Goal: Find specific page/section: Find specific page/section

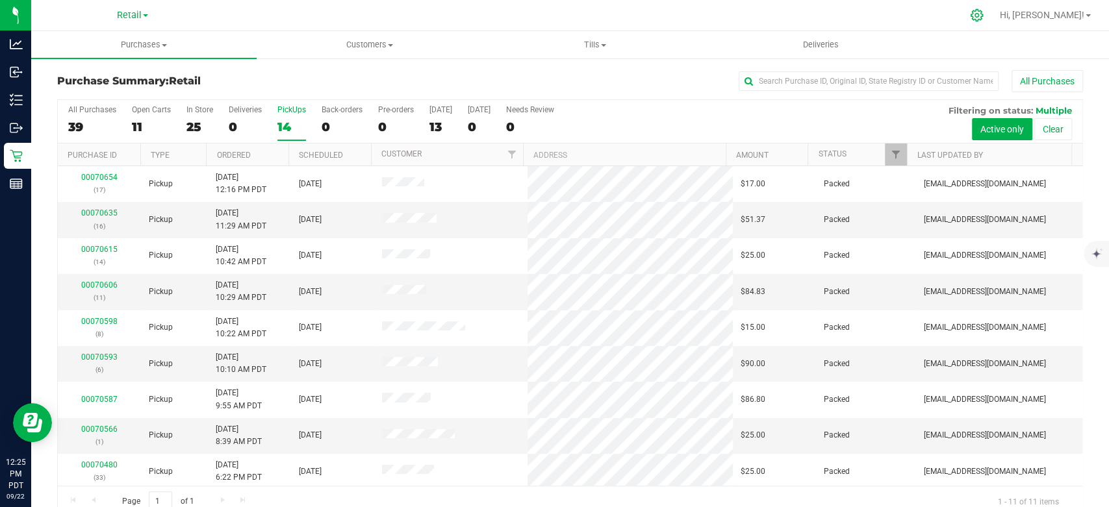
drag, startPoint x: 1034, startPoint y: 16, endPoint x: 1025, endPoint y: 16, distance: 9.1
click at [993, 17] on div at bounding box center [977, 15] width 32 height 28
click at [983, 16] on icon at bounding box center [976, 15] width 12 height 12
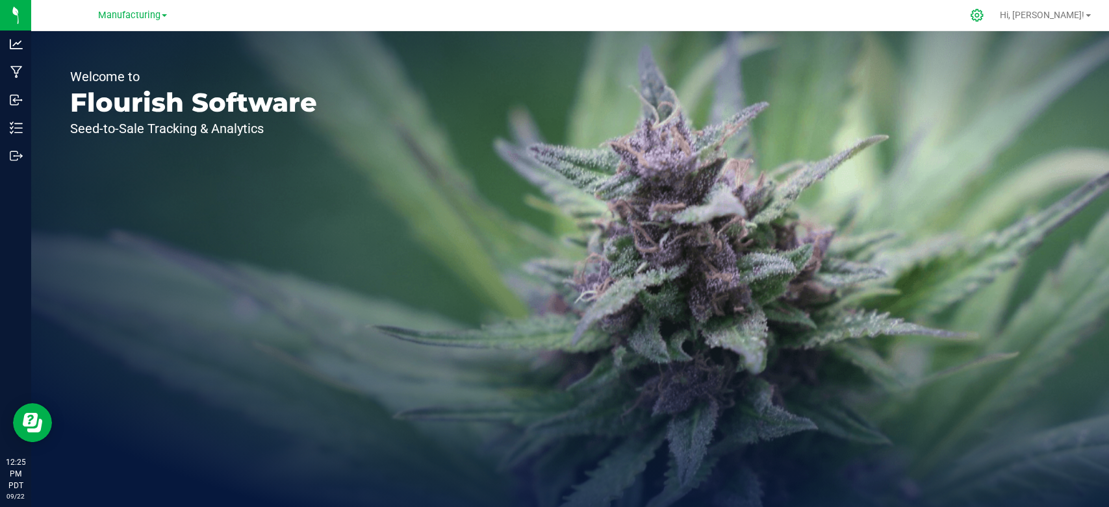
click at [983, 14] on icon at bounding box center [976, 15] width 12 height 12
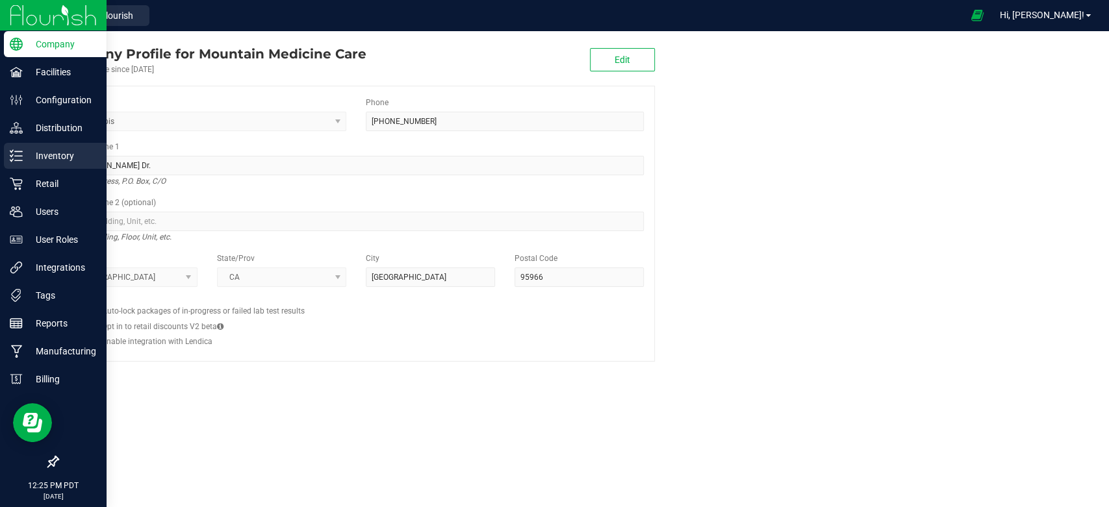
click at [16, 153] on icon at bounding box center [16, 155] width 13 height 13
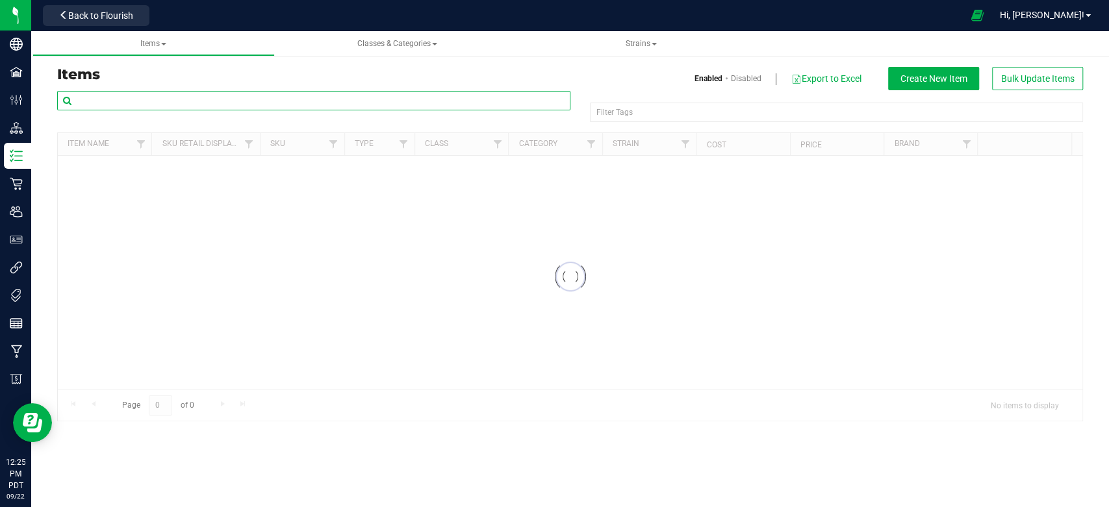
click at [166, 100] on input "text" at bounding box center [313, 100] width 513 height 19
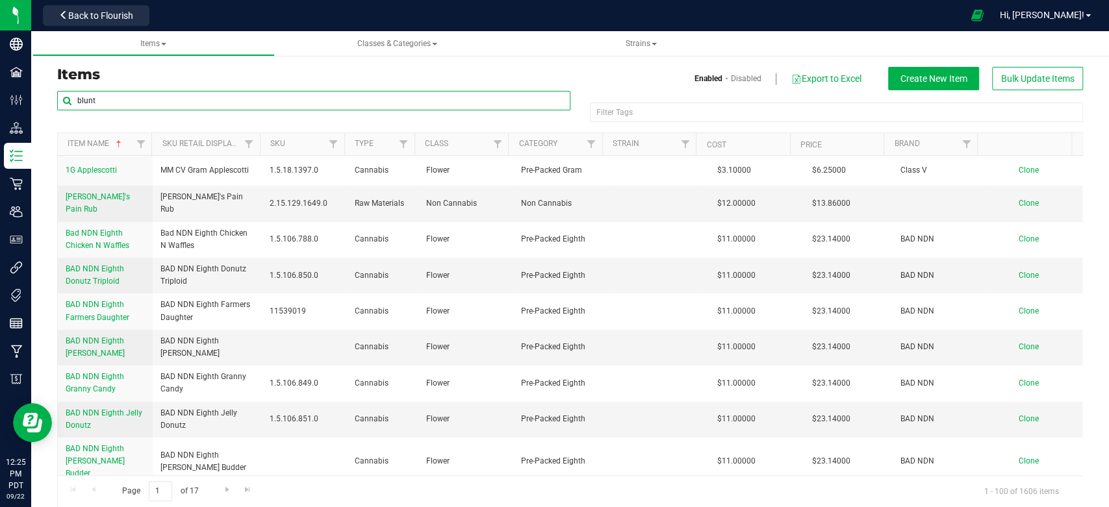
type input "blunt"
